Goal: Check status: Check status

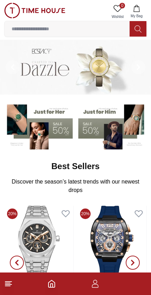
click at [99, 280] on footer at bounding box center [75, 284] width 151 height 23
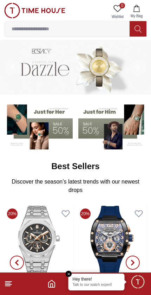
click at [96, 283] on p "Talk to our watch expert!" at bounding box center [97, 285] width 48 height 5
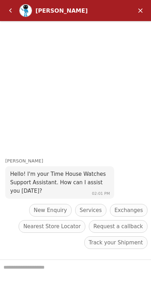
click at [136, 14] on em "Minimize" at bounding box center [141, 11] width 14 height 14
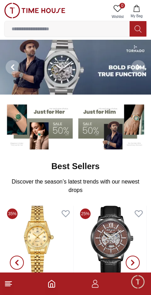
click at [95, 286] on icon "button" at bounding box center [95, 284] width 8 height 8
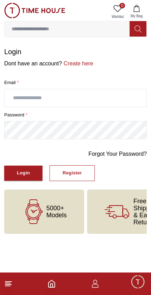
click at [43, 102] on input "text" at bounding box center [76, 98] width 142 height 18
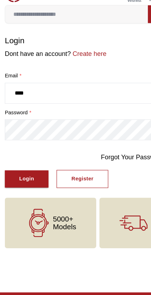
type input "**********"
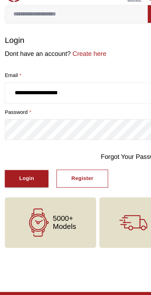
click at [23, 169] on div "Login" at bounding box center [23, 173] width 13 height 8
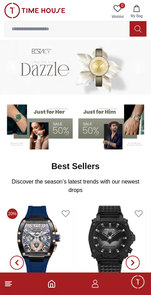
click at [99, 287] on icon "button" at bounding box center [95, 284] width 8 height 8
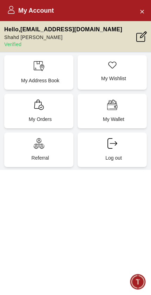
click at [36, 112] on div "My Orders" at bounding box center [38, 111] width 69 height 35
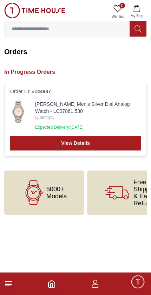
click at [32, 139] on link "View Details" at bounding box center [75, 143] width 131 height 15
